Goal: Task Accomplishment & Management: Use online tool/utility

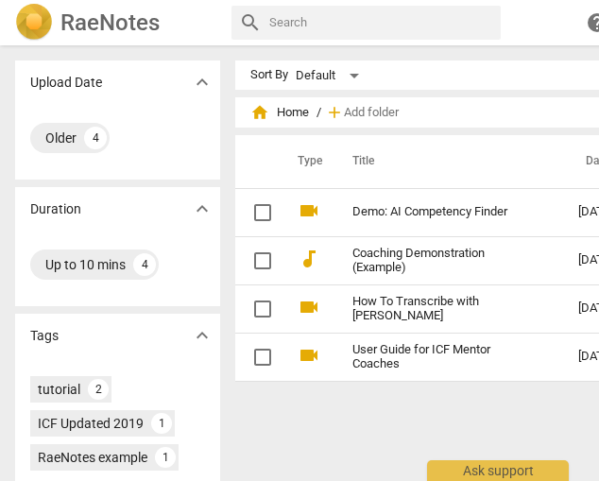
click at [530, 33] on div "search help add Add recording person" at bounding box center [533, 23] width 604 height 34
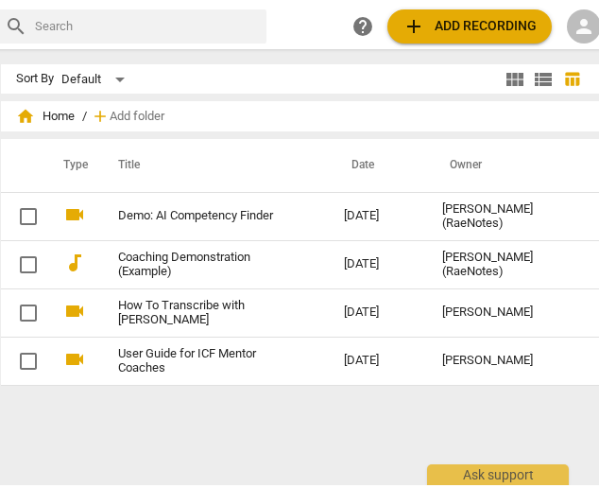
scroll to position [0, 251]
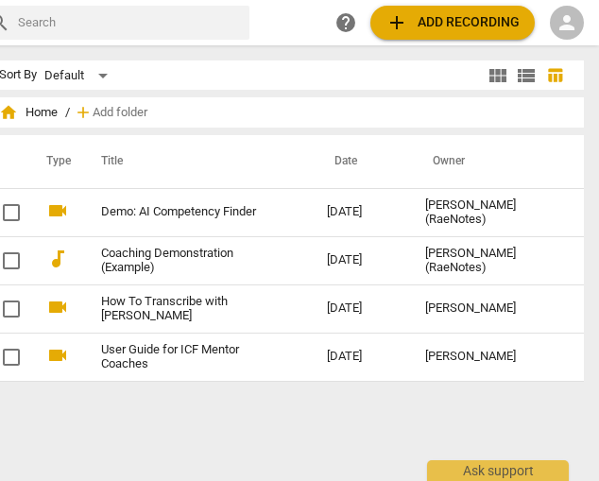
click at [438, 20] on span "add Add recording" at bounding box center [453, 22] width 134 height 23
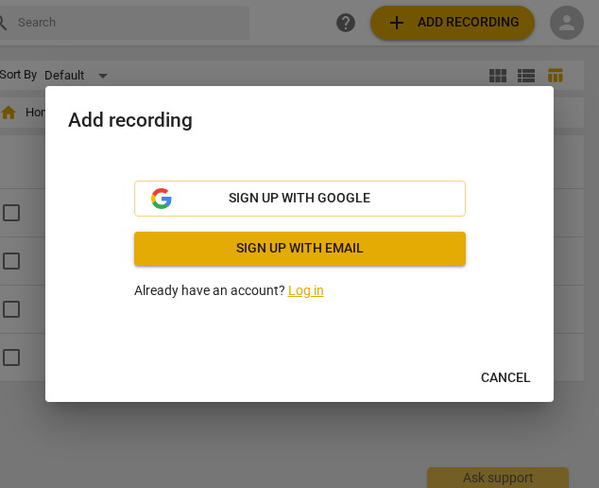
click at [307, 288] on link "Log in" at bounding box center [306, 290] width 36 height 15
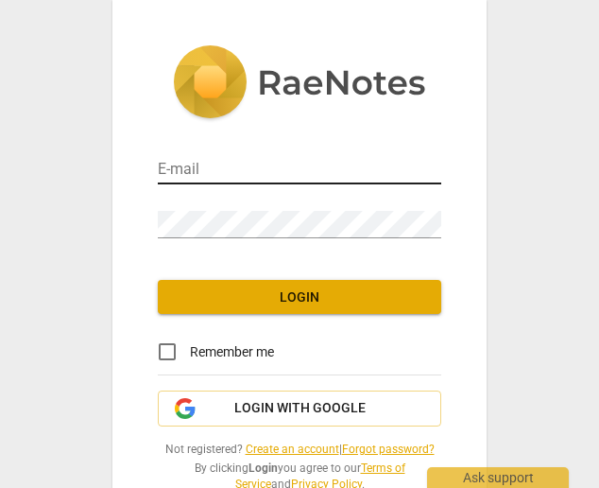
click at [217, 170] on input "email" at bounding box center [299, 170] width 283 height 27
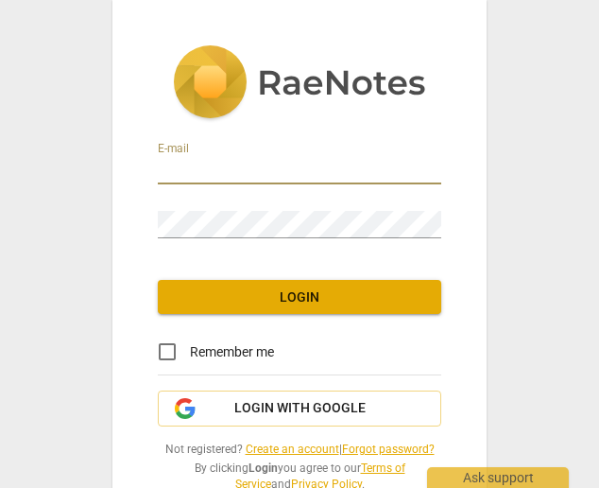
type input "hungrydragoncafe@gmail.com"
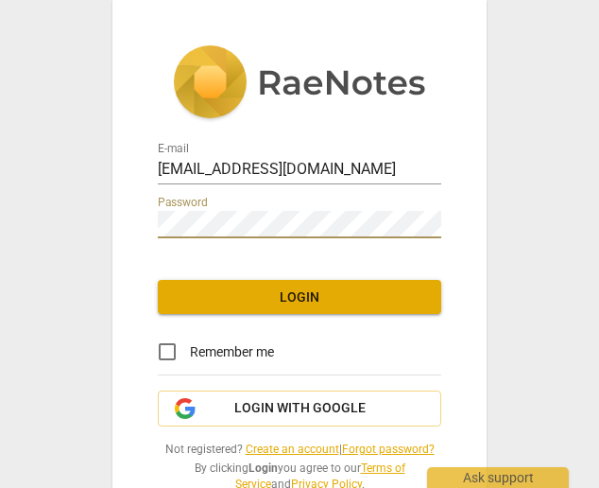
click at [292, 288] on span "Login" at bounding box center [299, 297] width 253 height 19
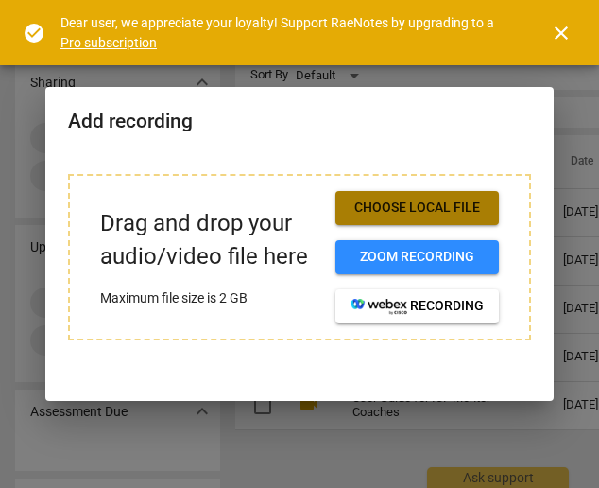
click at [416, 207] on span "Choose local file" at bounding box center [417, 207] width 133 height 19
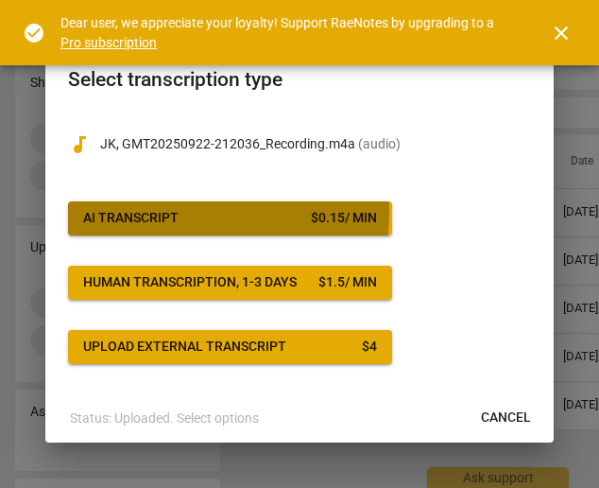
click at [144, 211] on div "AI Transcript" at bounding box center [130, 218] width 95 height 19
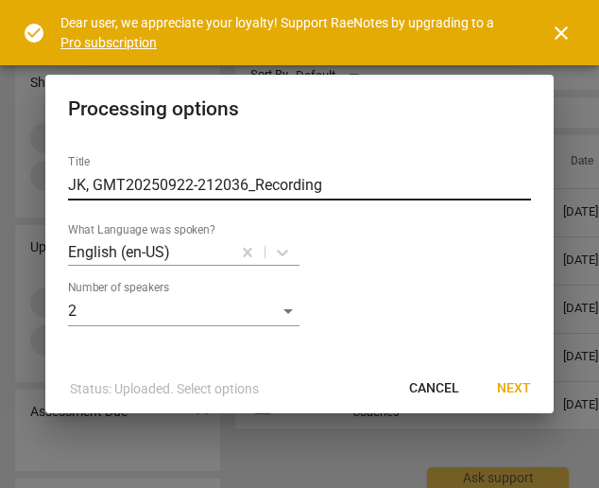
click at [217, 173] on input "JK, GMT20250922-212036_Recording" at bounding box center [299, 185] width 463 height 30
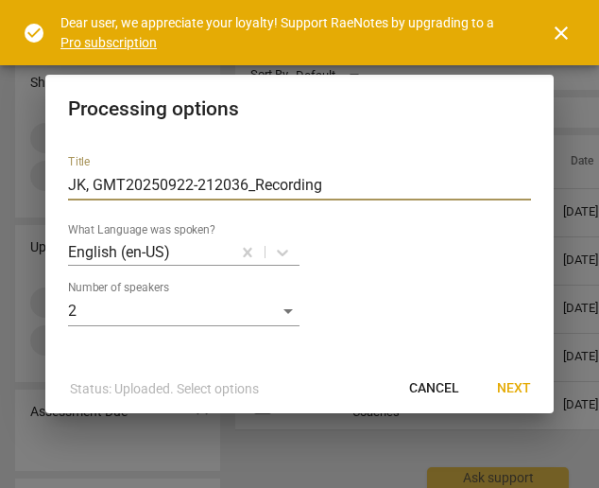
click at [217, 173] on input "JK, GMT20250922-212036_Recording" at bounding box center [299, 185] width 463 height 30
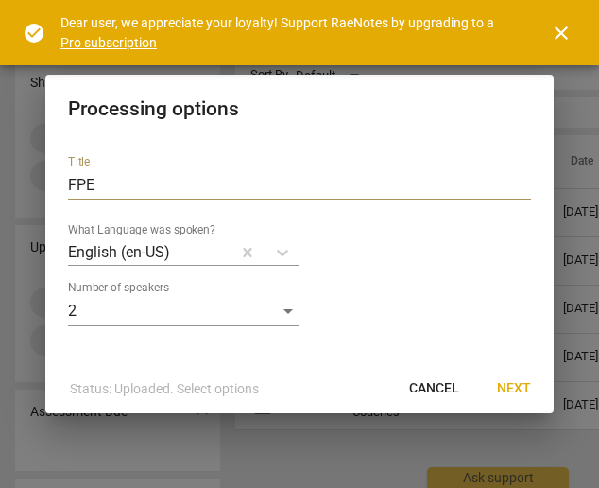
type input "FPE"
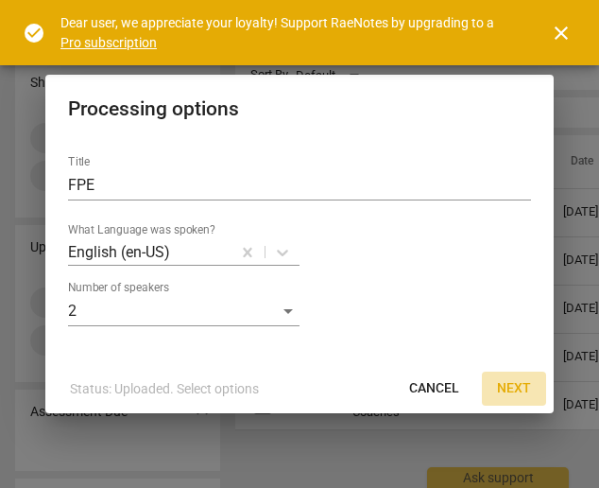
click at [519, 384] on span "Next" at bounding box center [514, 388] width 34 height 19
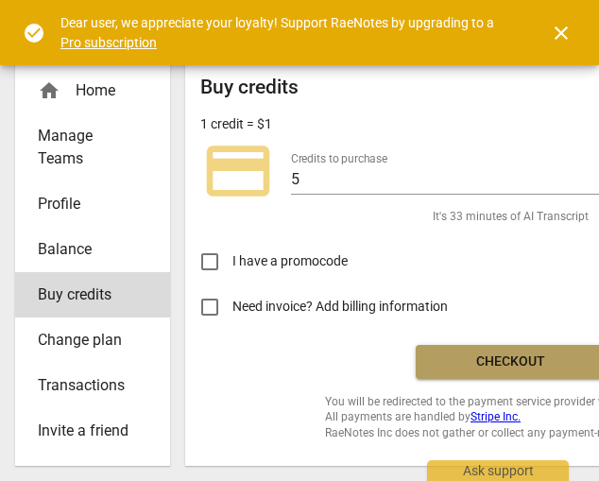
click at [511, 358] on span "Checkout" at bounding box center [510, 361] width 159 height 19
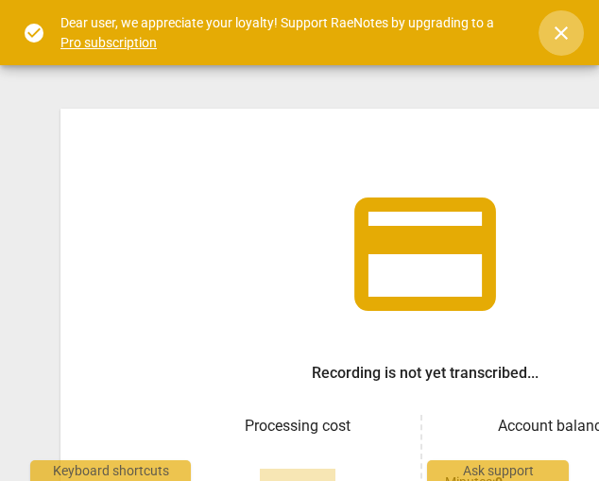
click at [563, 33] on span "close" at bounding box center [561, 33] width 23 height 23
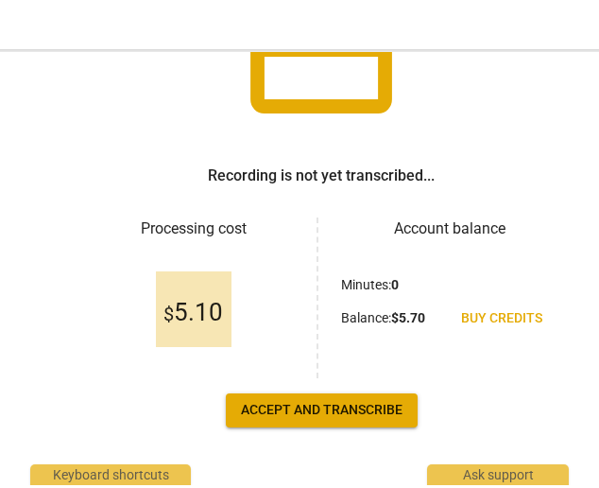
scroll to position [264, 0]
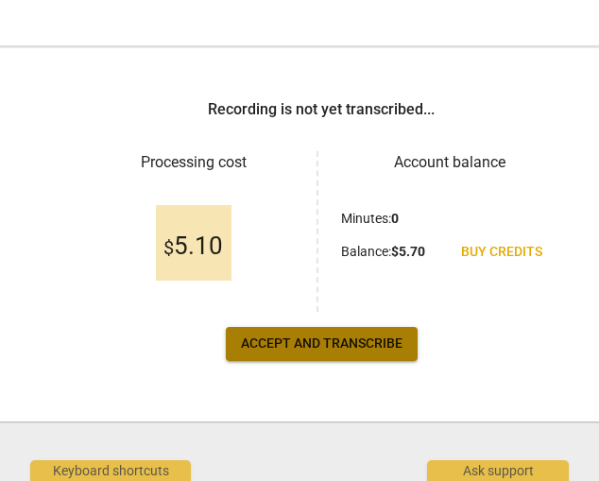
click at [299, 339] on span "Accept and transcribe" at bounding box center [322, 343] width 162 height 19
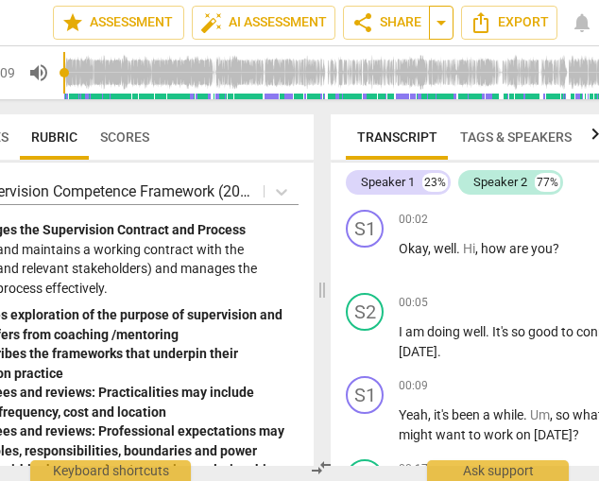
click at [440, 22] on span "arrow_drop_down" at bounding box center [441, 22] width 23 height 23
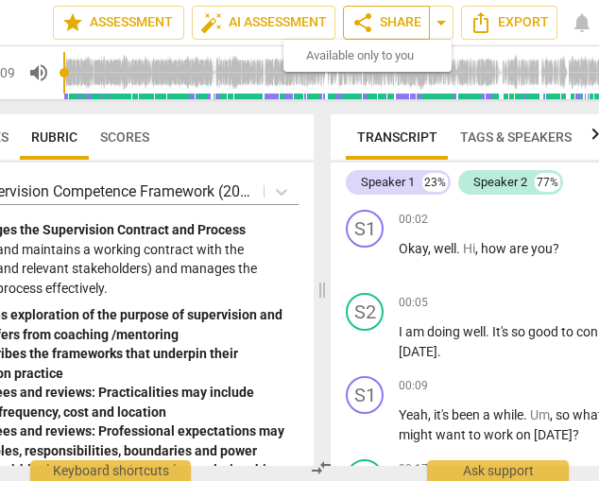
click at [404, 18] on span "share Share" at bounding box center [386, 22] width 70 height 23
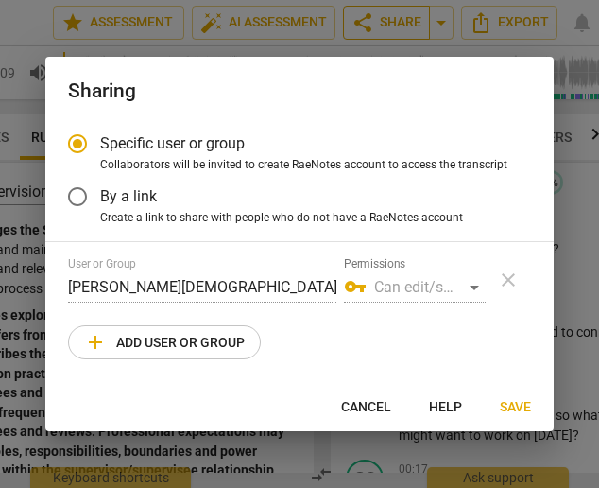
radio input "false"
click at [79, 190] on input "By a link" at bounding box center [77, 196] width 45 height 45
radio input "false"
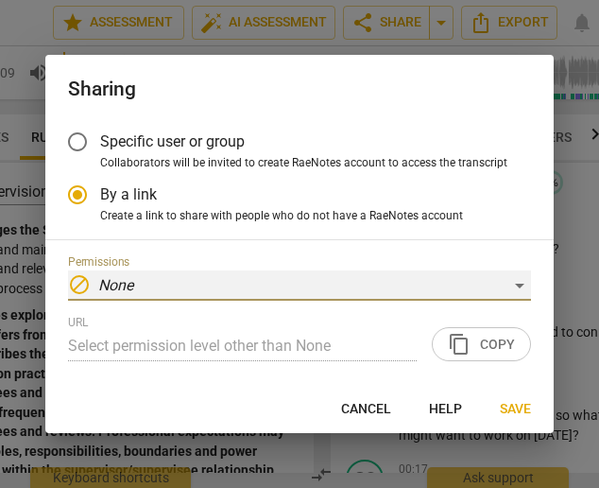
click at [519, 283] on div "block None" at bounding box center [299, 285] width 463 height 30
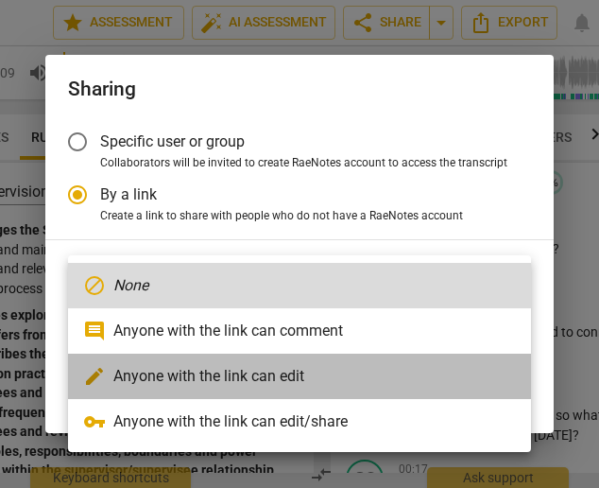
click at [282, 376] on li "edit Anyone with the link can edit" at bounding box center [299, 375] width 463 height 45
radio input "false"
type input "[URL][DOMAIN_NAME]"
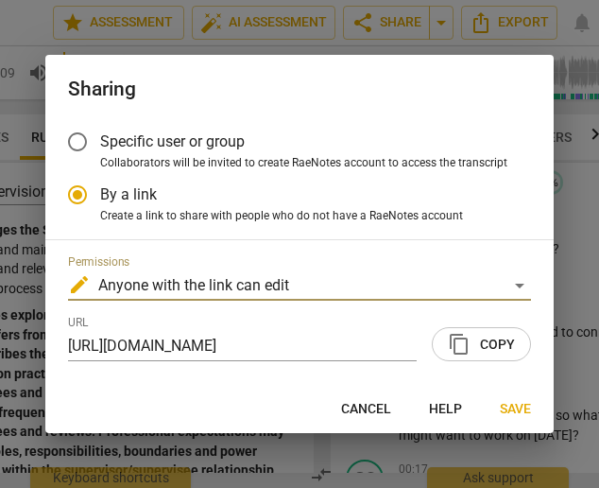
click at [479, 341] on span "content_copy Copy" at bounding box center [481, 344] width 67 height 23
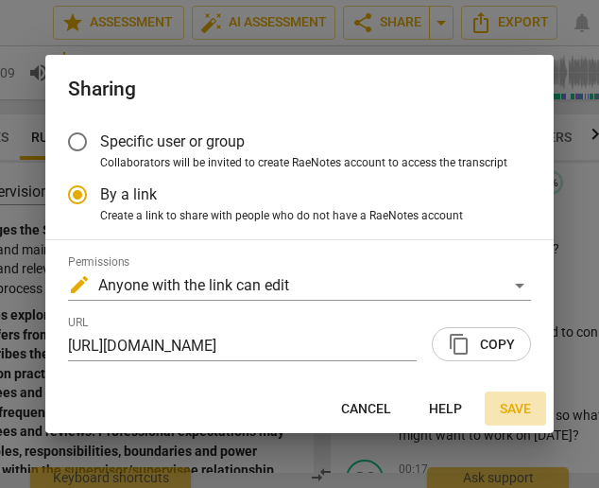
click at [513, 405] on span "Save" at bounding box center [515, 409] width 31 height 19
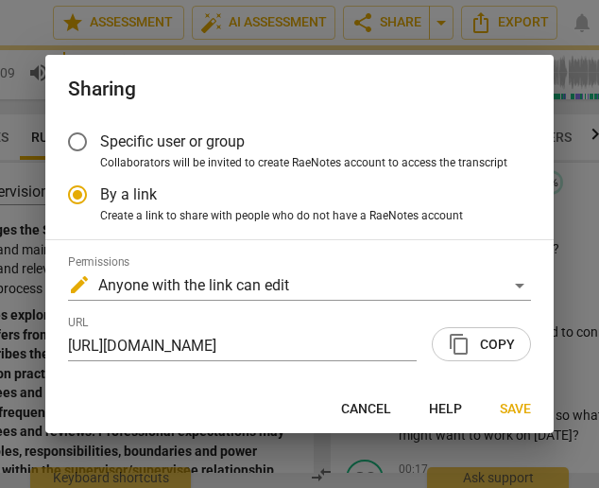
radio input "false"
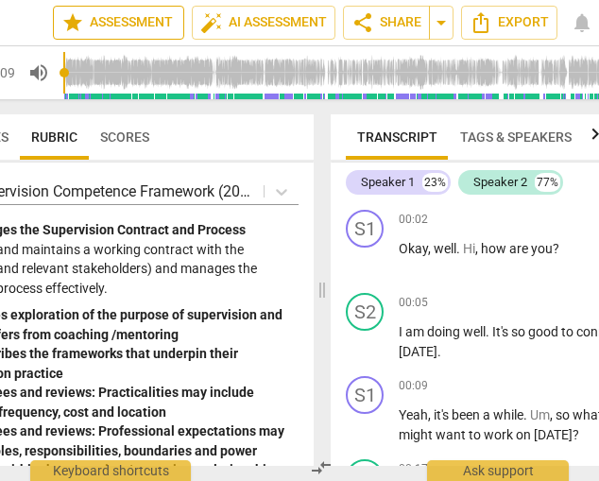
click at [387, 23] on button "share Share" at bounding box center [386, 23] width 87 height 34
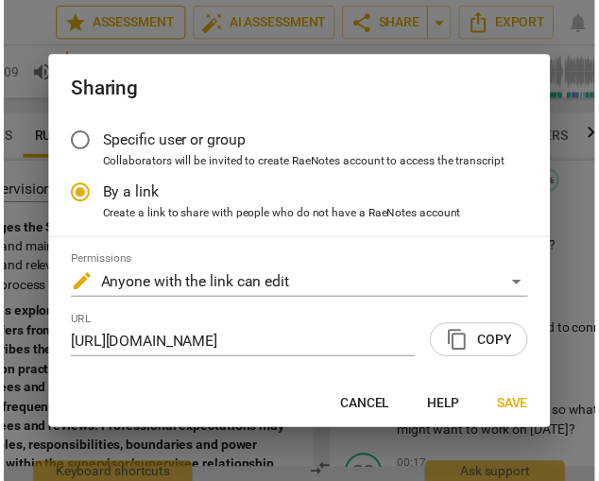
scroll to position [0, 0]
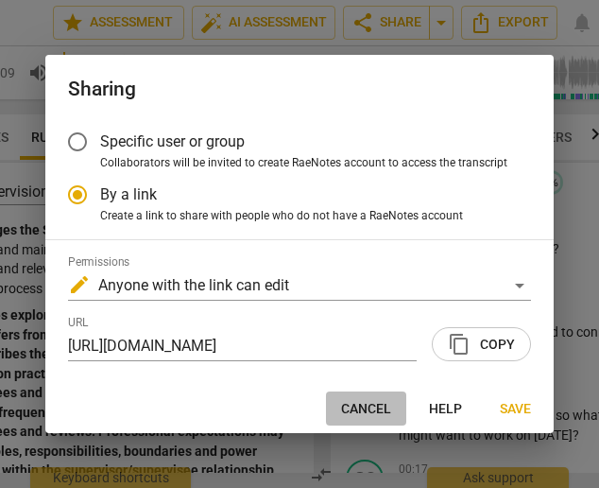
click at [363, 408] on span "Cancel" at bounding box center [366, 409] width 50 height 19
radio input "false"
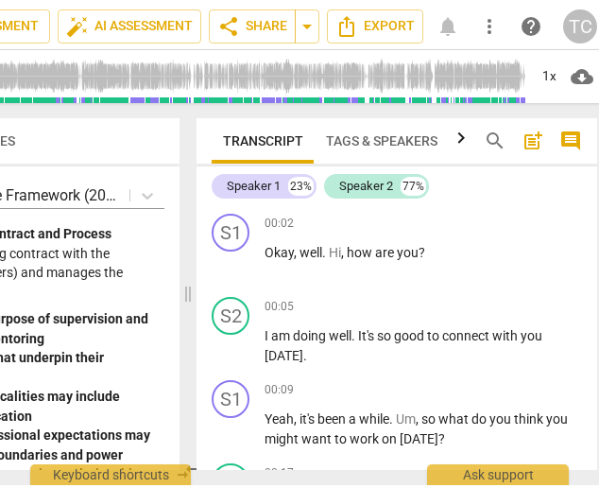
scroll to position [0, 251]
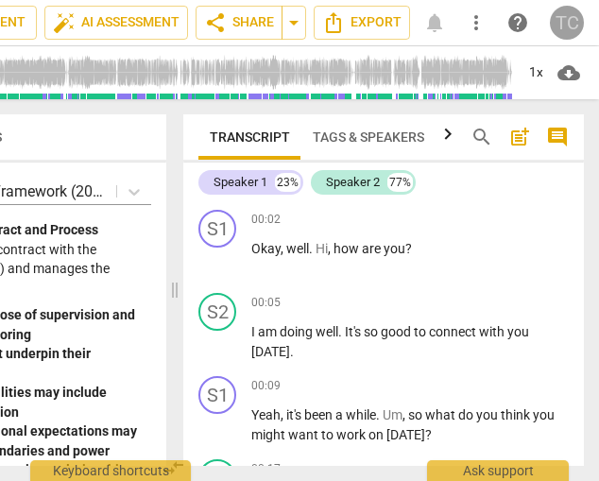
click at [567, 26] on div "TC" at bounding box center [567, 23] width 34 height 34
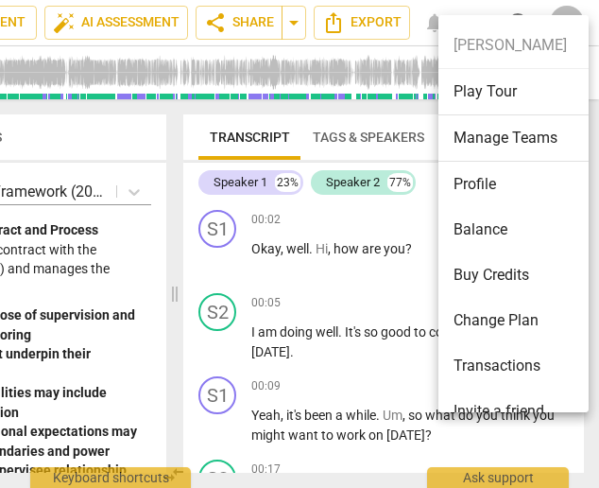
scroll to position [74, 0]
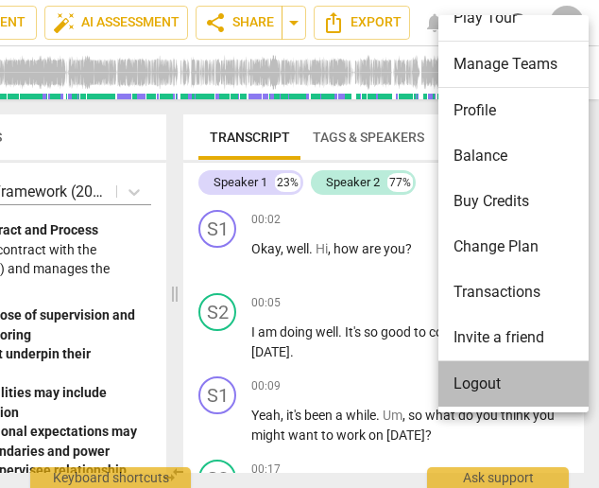
click at [461, 376] on li "Logout" at bounding box center [516, 383] width 157 height 45
